Goal: Task Accomplishment & Management: Use online tool/utility

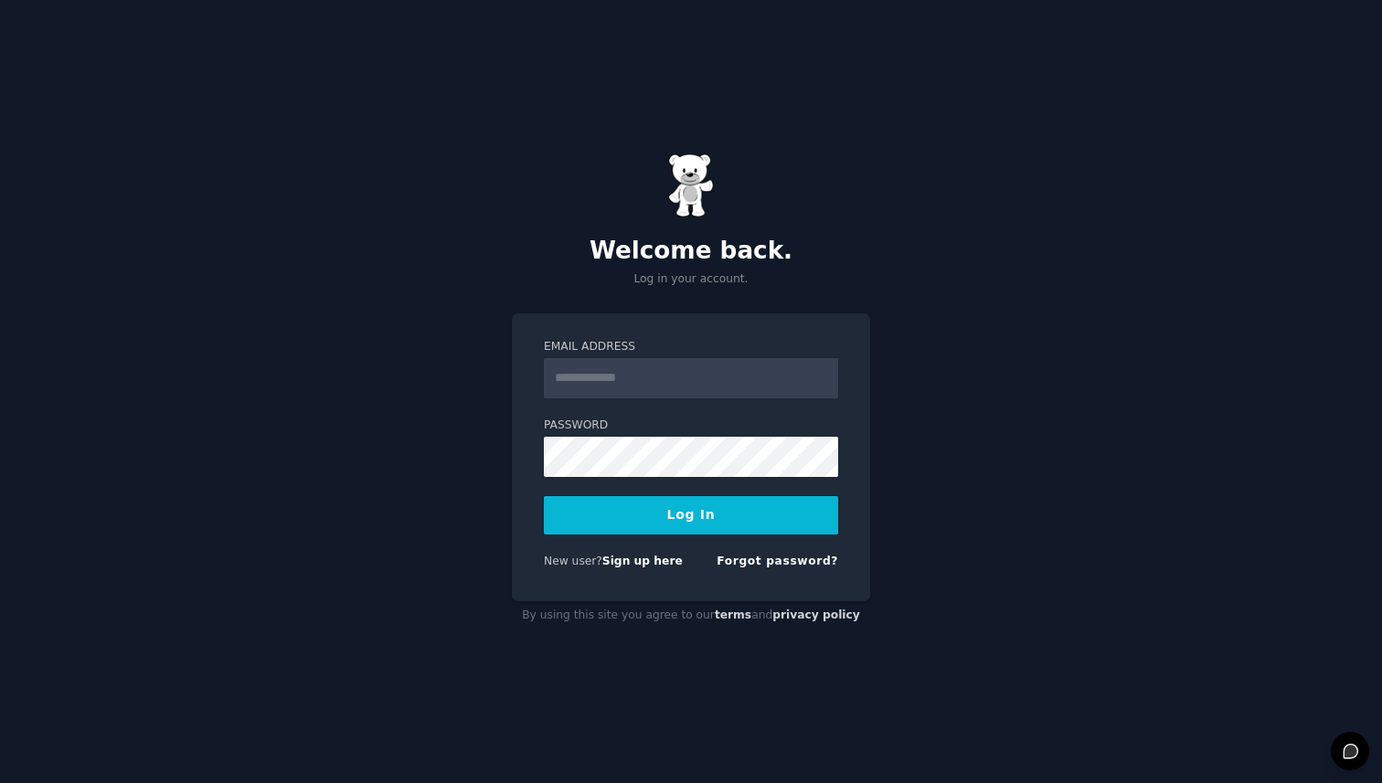
click at [663, 372] on input "Email Address" at bounding box center [691, 378] width 294 height 40
type input "**********"
click at [709, 521] on button "Log In" at bounding box center [691, 515] width 294 height 38
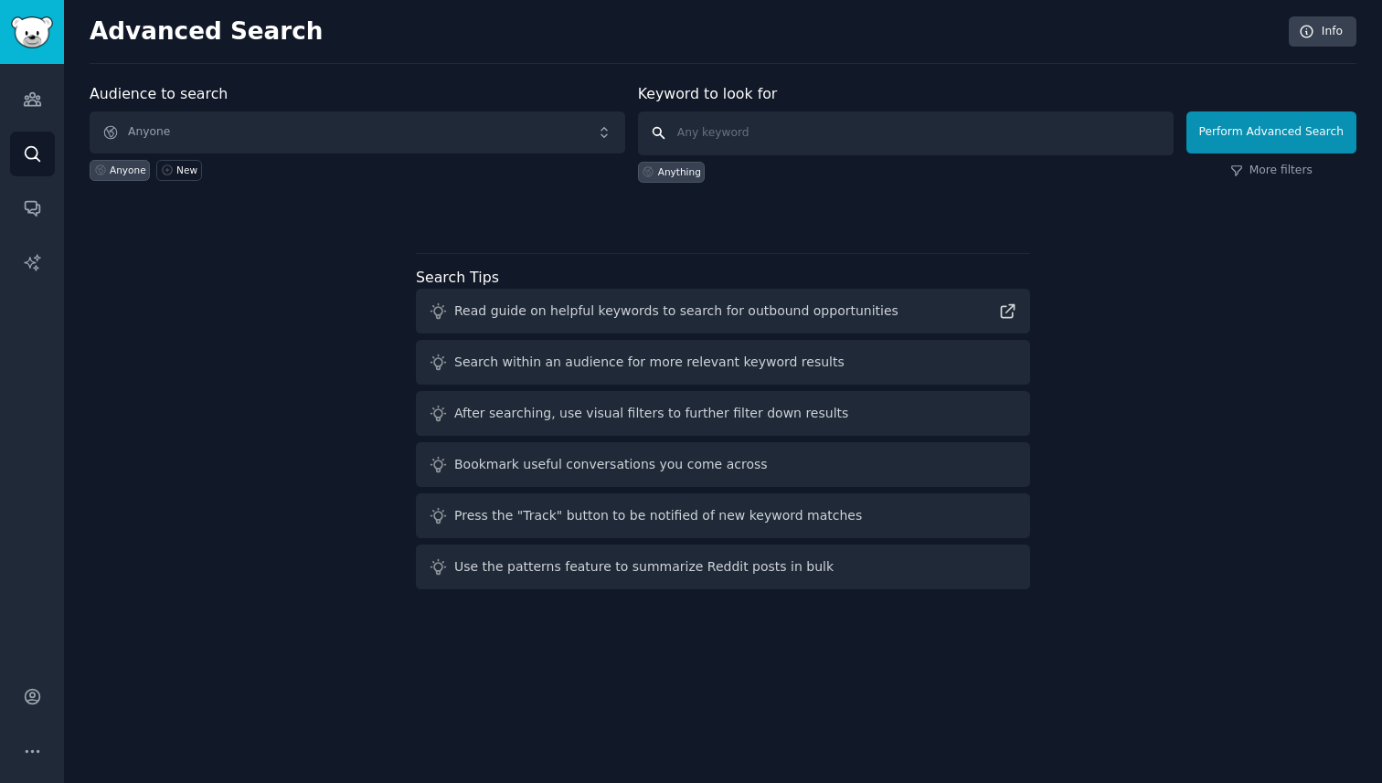
click at [753, 131] on input "text" at bounding box center [906, 134] width 536 height 44
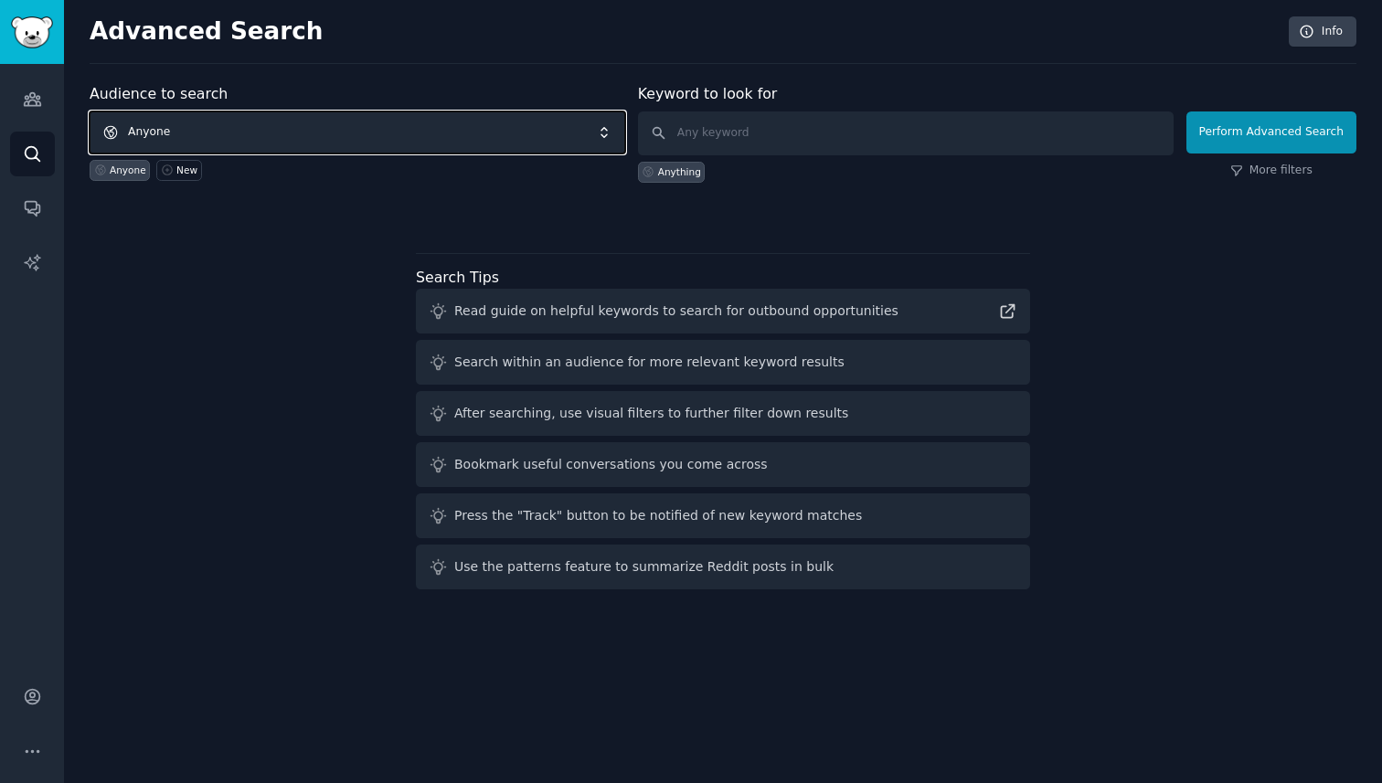
click at [277, 129] on span "Anyone" at bounding box center [358, 133] width 536 height 42
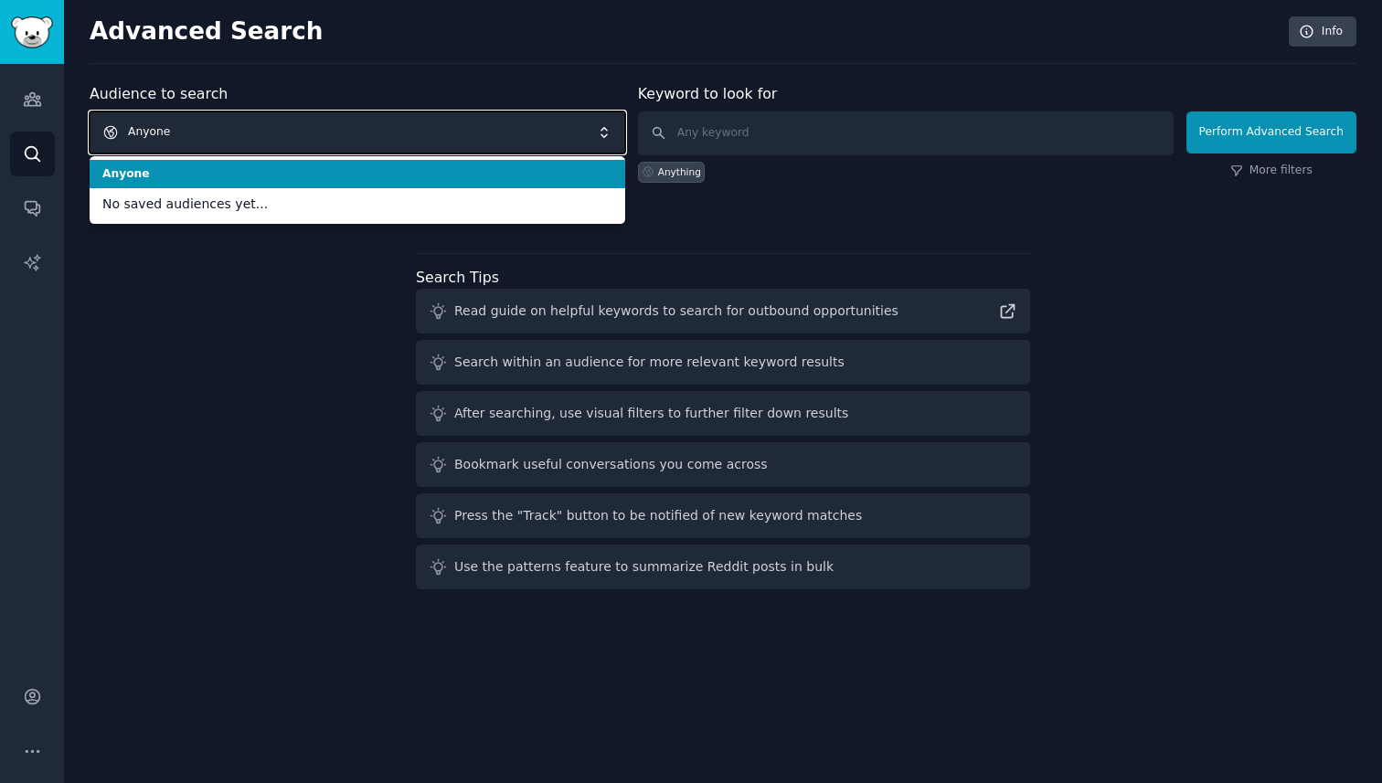
click at [277, 129] on span "Anyone" at bounding box center [358, 133] width 536 height 42
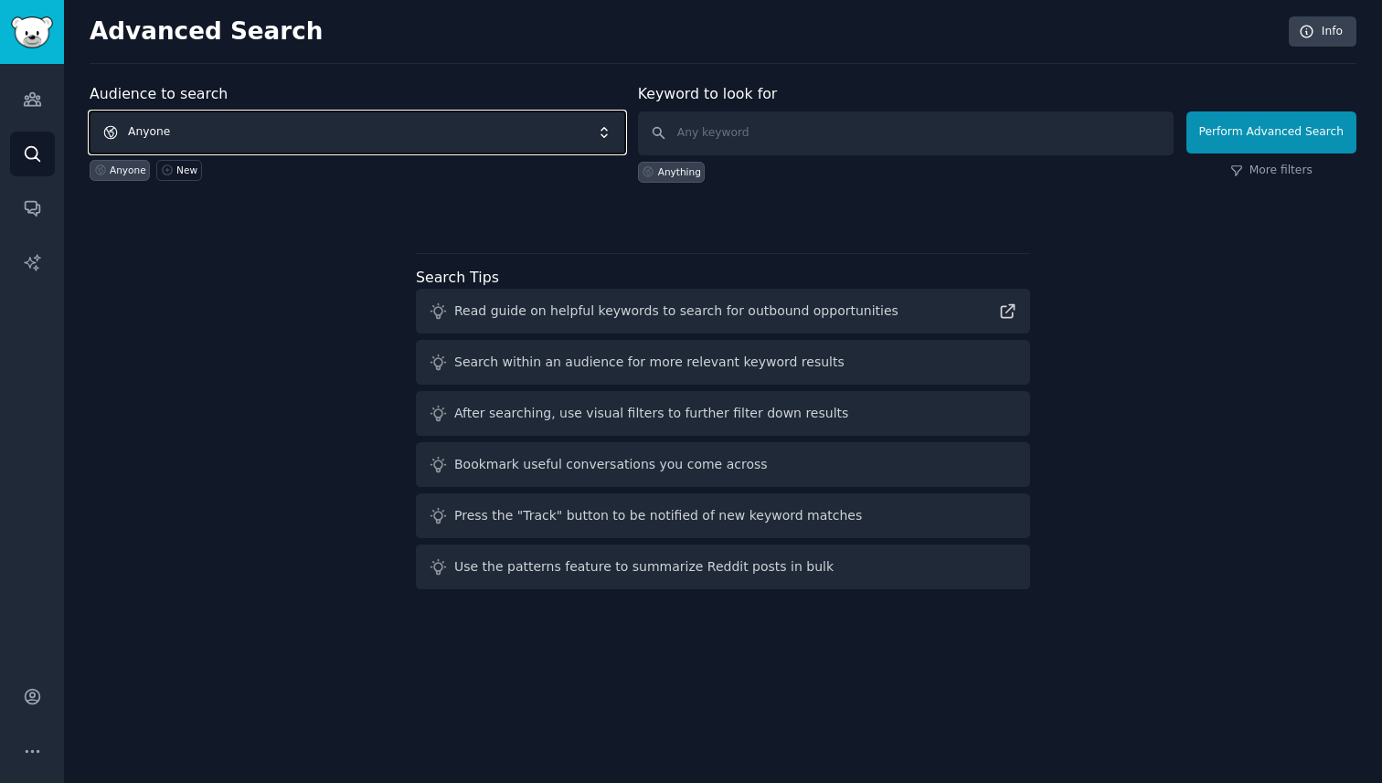
click at [277, 129] on span "Anyone" at bounding box center [358, 133] width 536 height 42
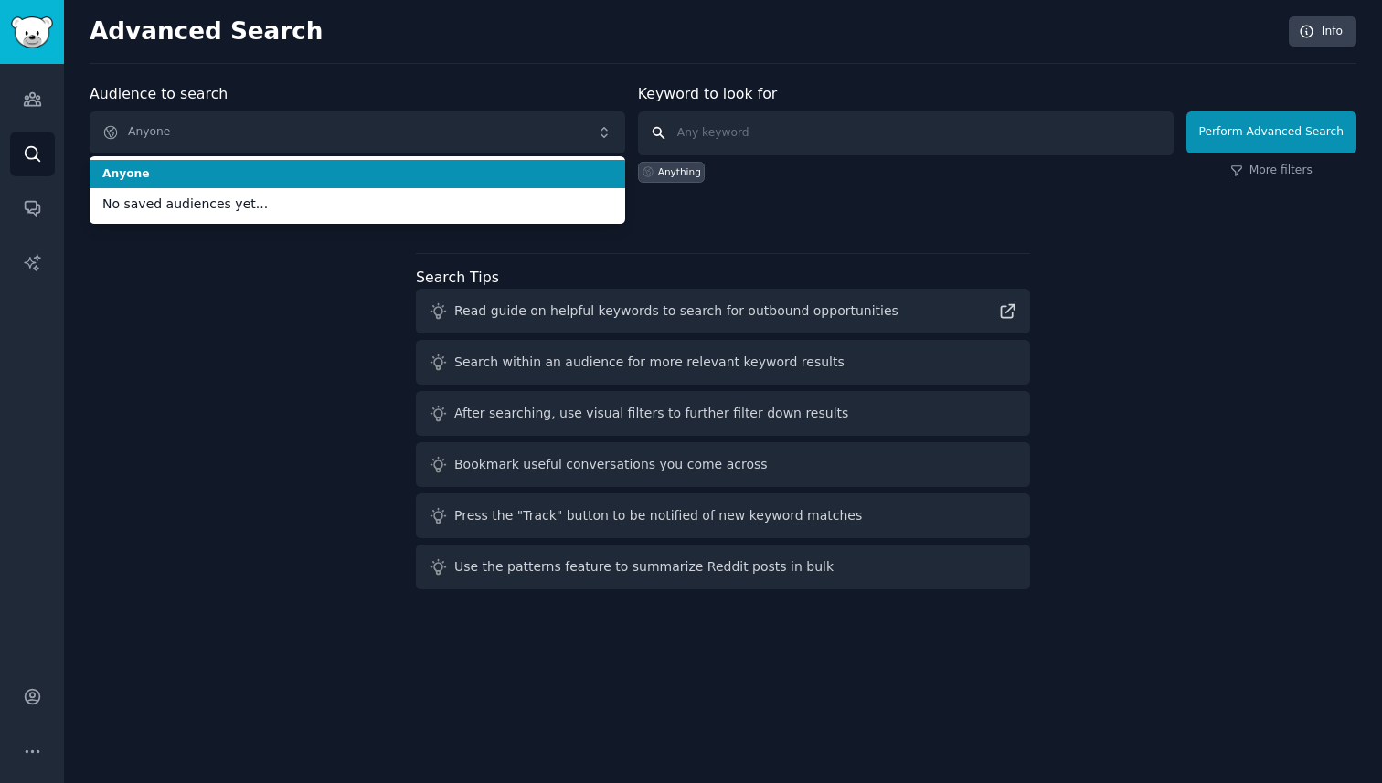
click at [727, 134] on input "text" at bounding box center [906, 134] width 536 height 44
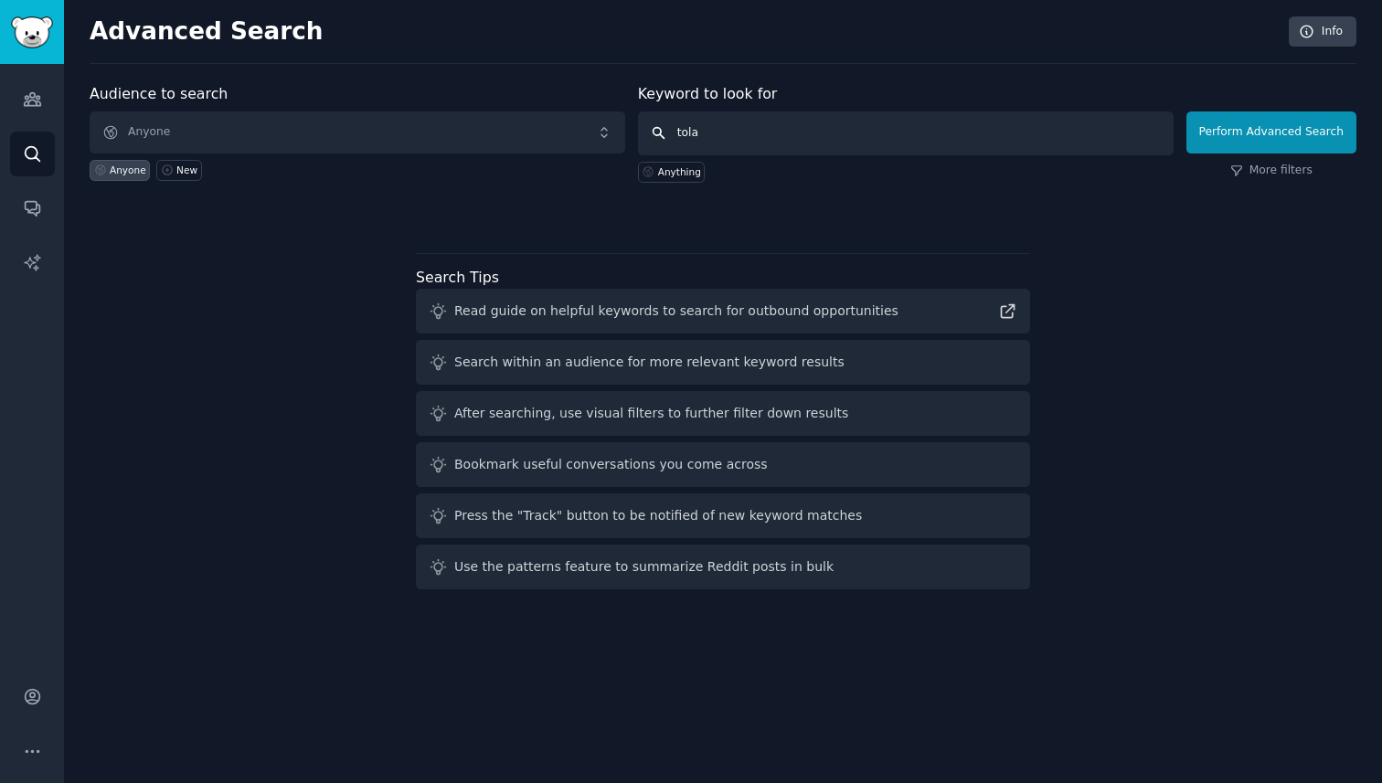
type input "[PERSON_NAME]"
click button "Perform Advanced Search" at bounding box center [1272, 133] width 170 height 42
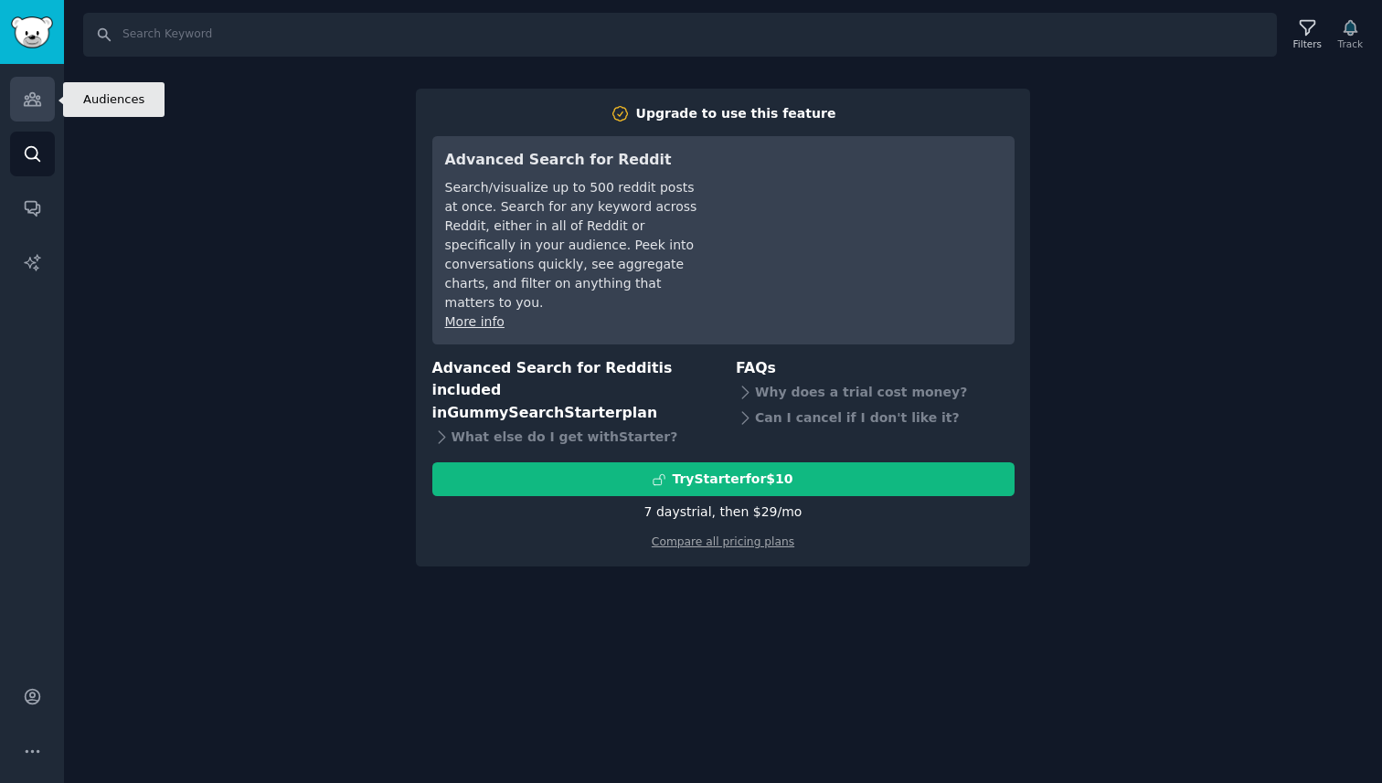
click at [32, 104] on icon "Sidebar" at bounding box center [32, 99] width 16 height 13
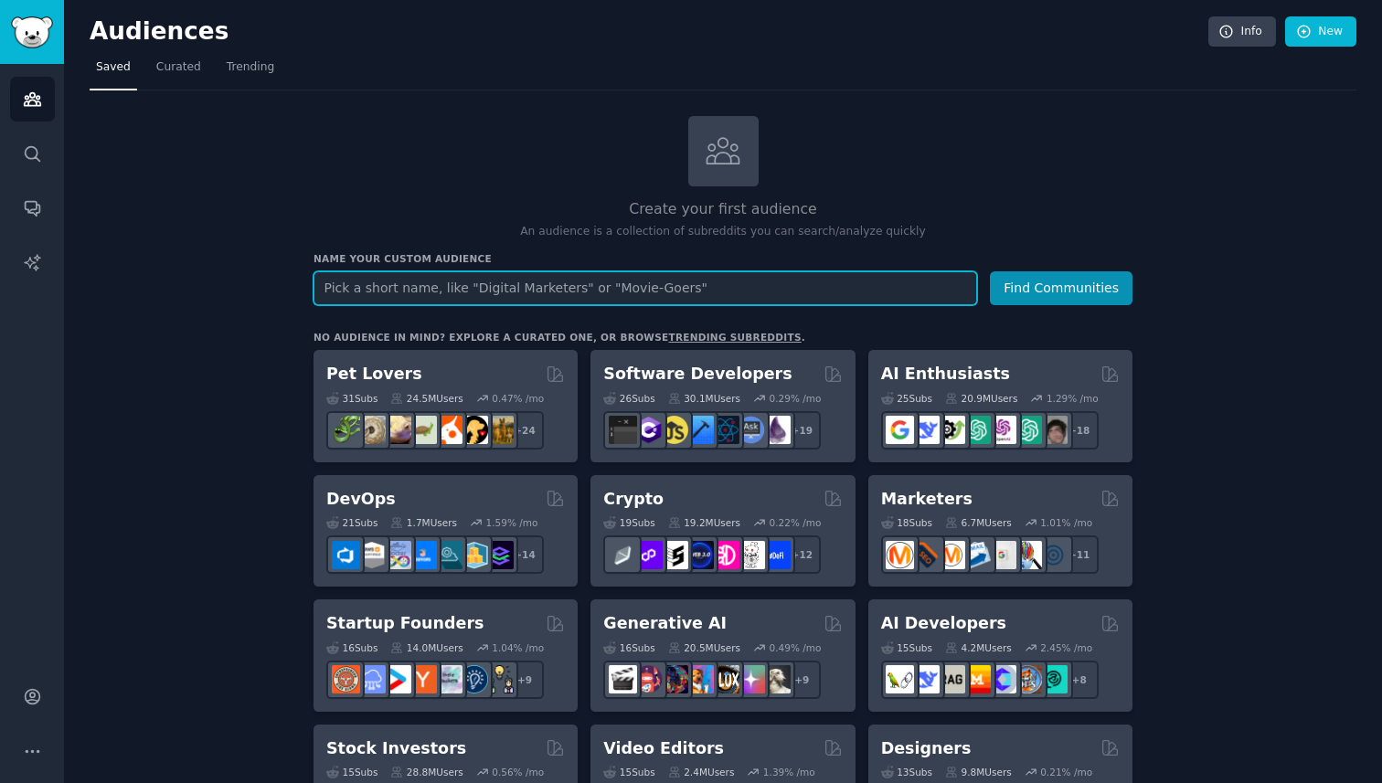
click at [377, 293] on input "text" at bounding box center [646, 289] width 664 height 34
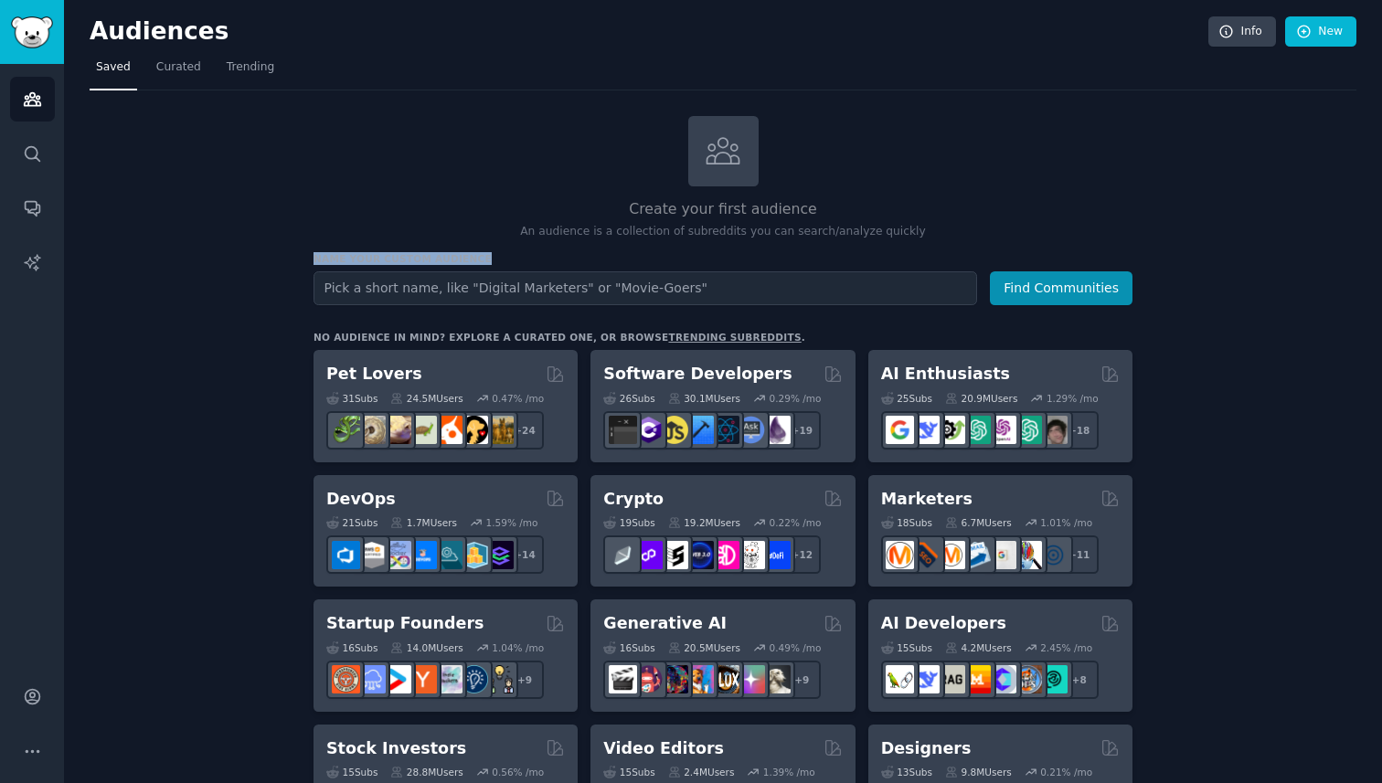
drag, startPoint x: 314, startPoint y: 262, endPoint x: 551, endPoint y: 261, distance: 237.7
click at [551, 261] on h3 "Name your custom audience" at bounding box center [723, 258] width 819 height 13
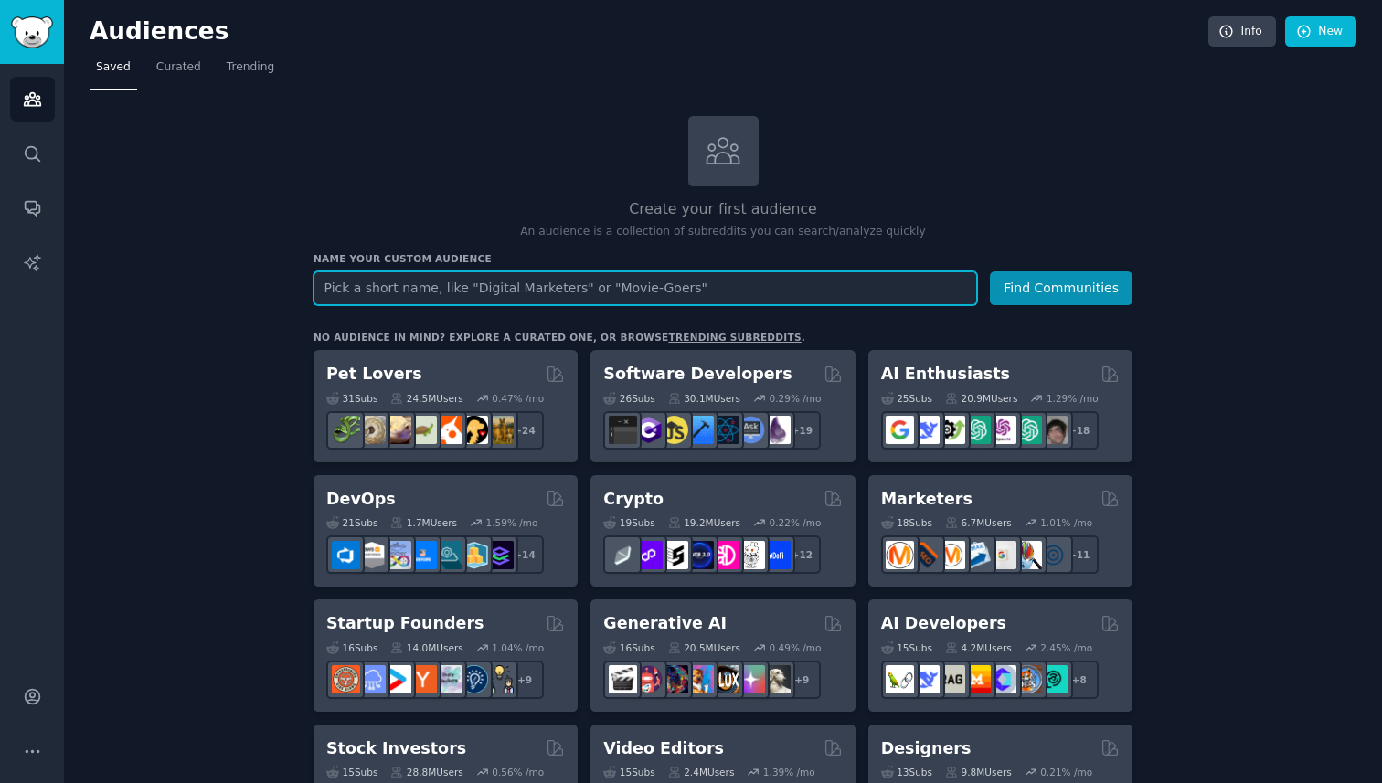
click at [521, 297] on input "text" at bounding box center [646, 289] width 664 height 34
type input "status app"
click at [990, 272] on button "Find Communities" at bounding box center [1061, 289] width 143 height 34
